Goal: Find specific page/section: Find specific page/section

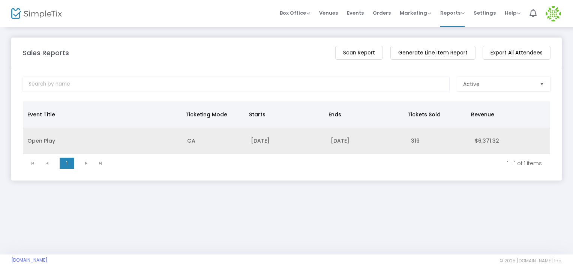
click at [39, 139] on td "Open Play" at bounding box center [103, 140] width 160 height 27
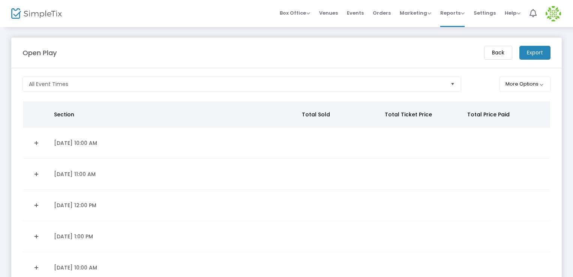
click at [59, 11] on img at bounding box center [36, 13] width 51 height 11
